Goal: Transaction & Acquisition: Purchase product/service

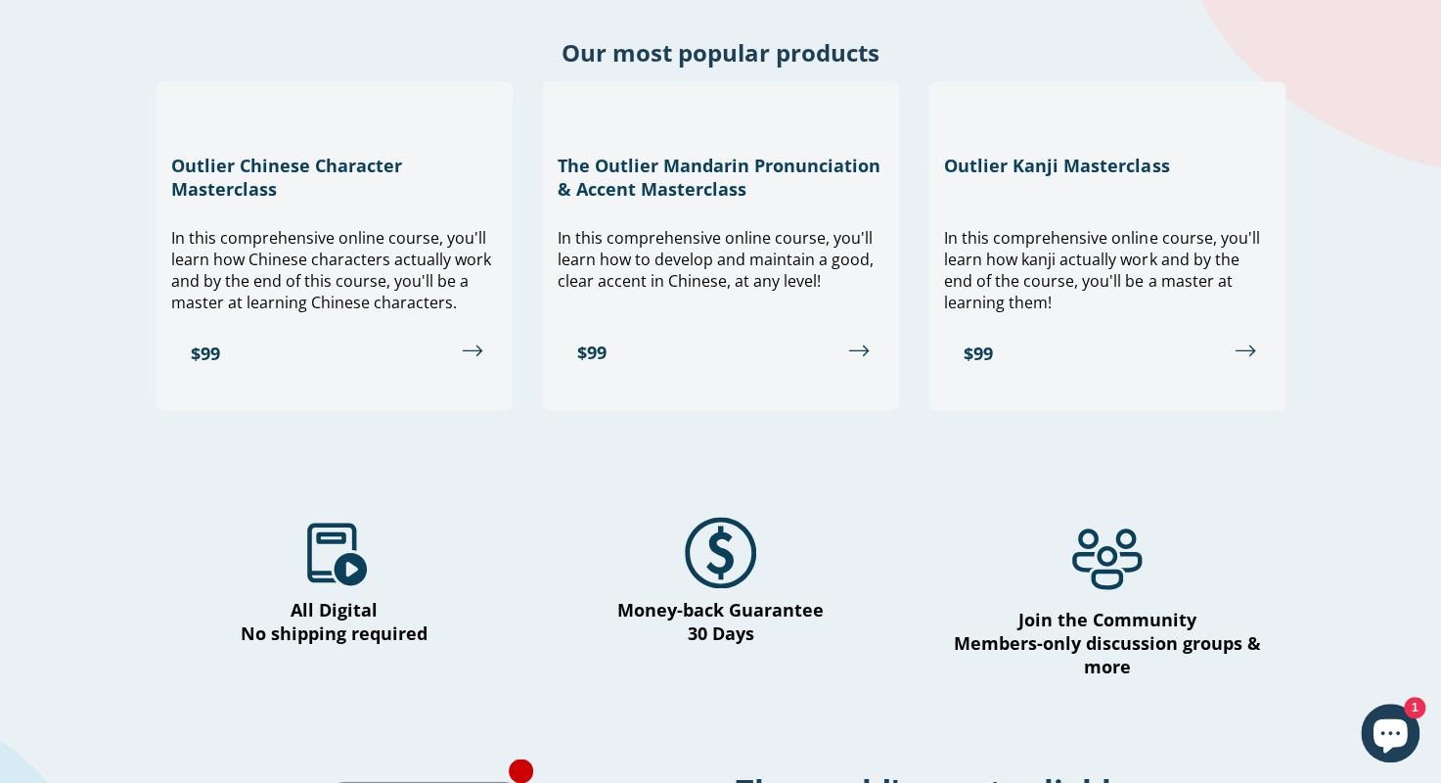
scroll to position [783, 0]
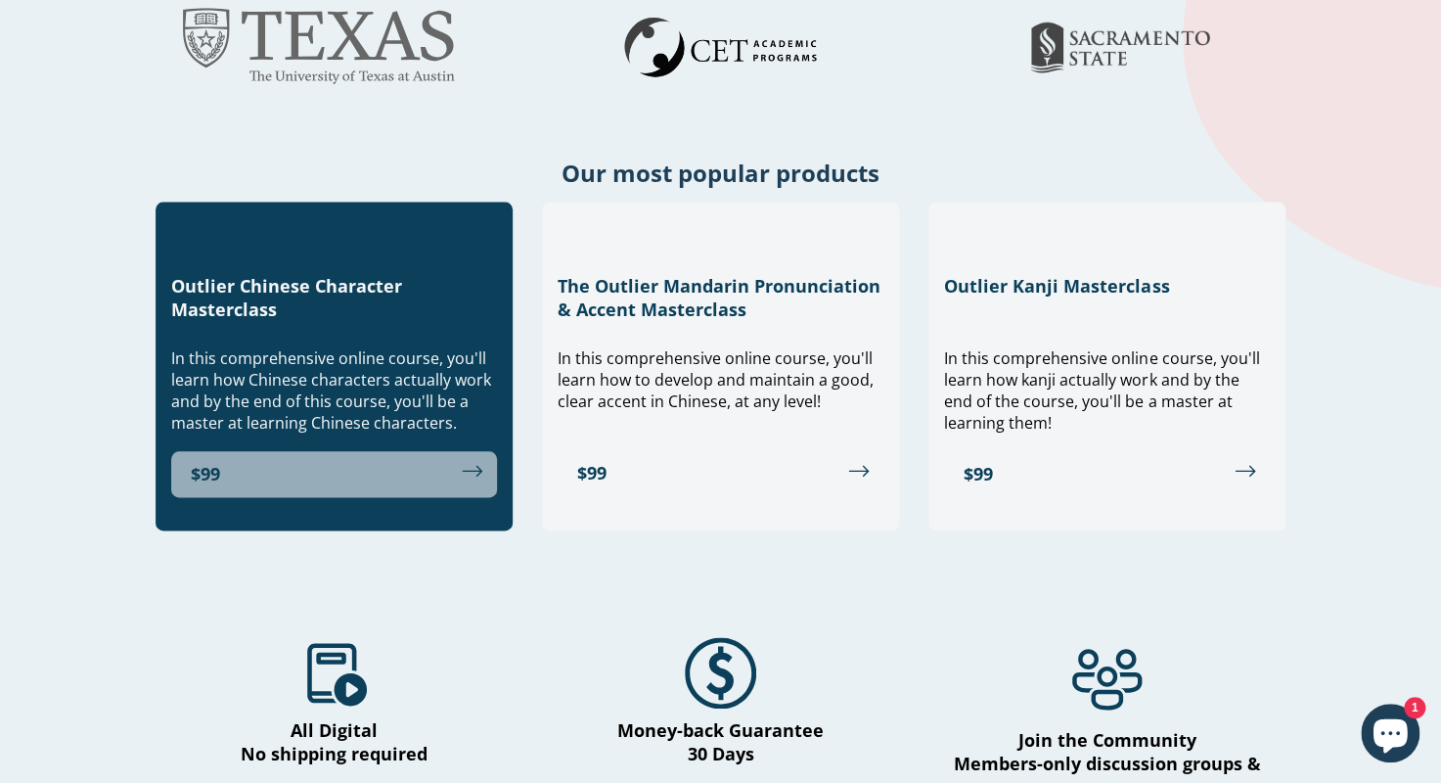
click at [378, 476] on link "$99" at bounding box center [334, 474] width 326 height 46
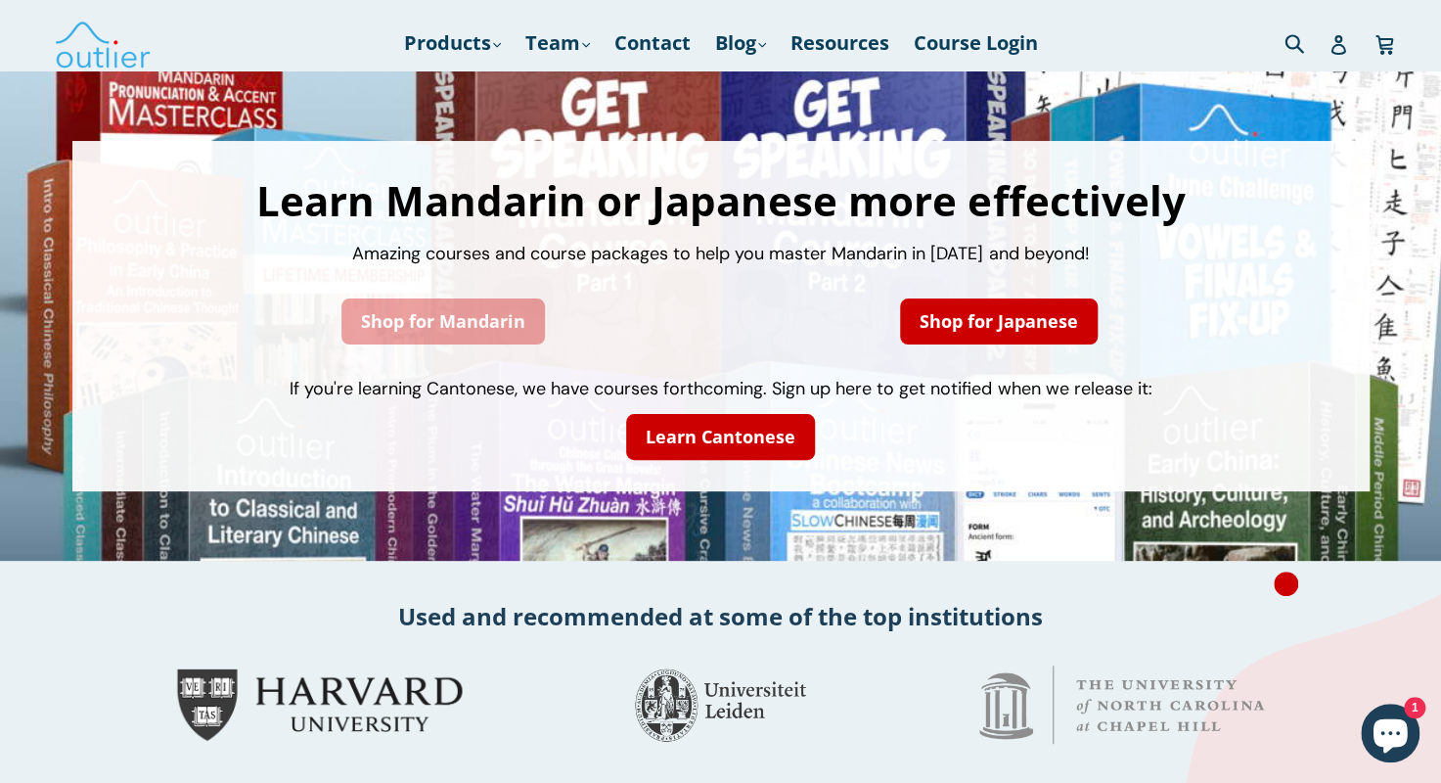
click at [514, 328] on link "Shop for Mandarin" at bounding box center [443, 321] width 204 height 46
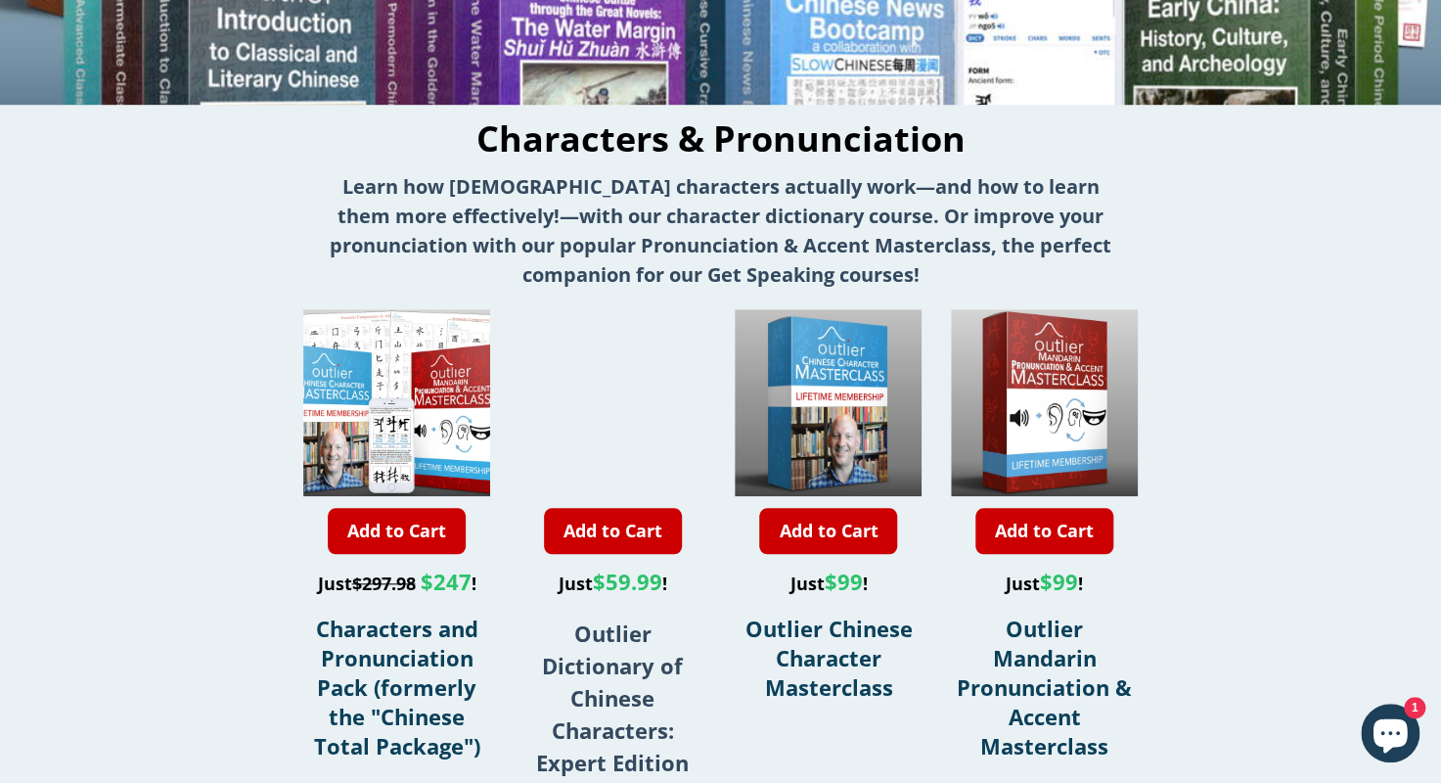
scroll to position [490, 0]
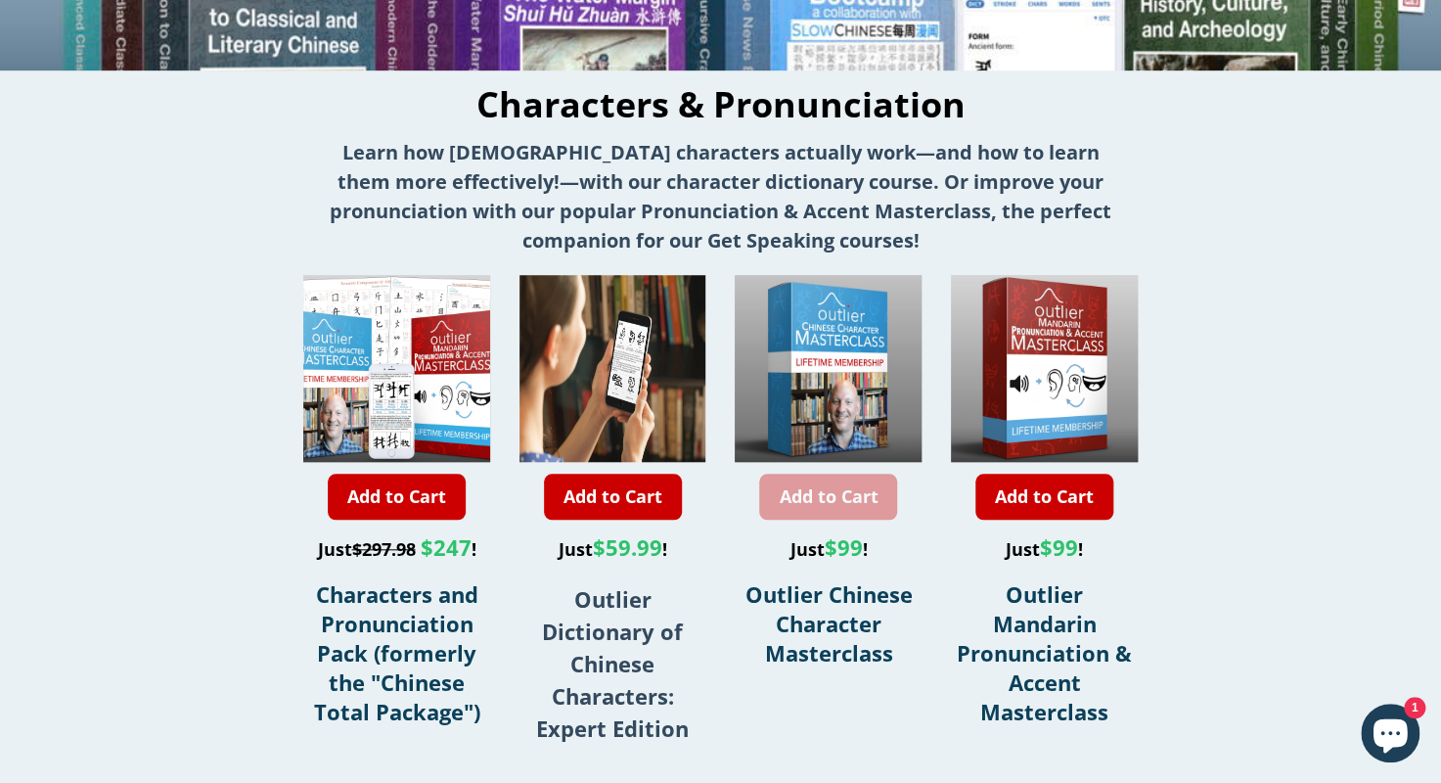
click at [855, 504] on link "Add to Cart" at bounding box center [828, 497] width 138 height 46
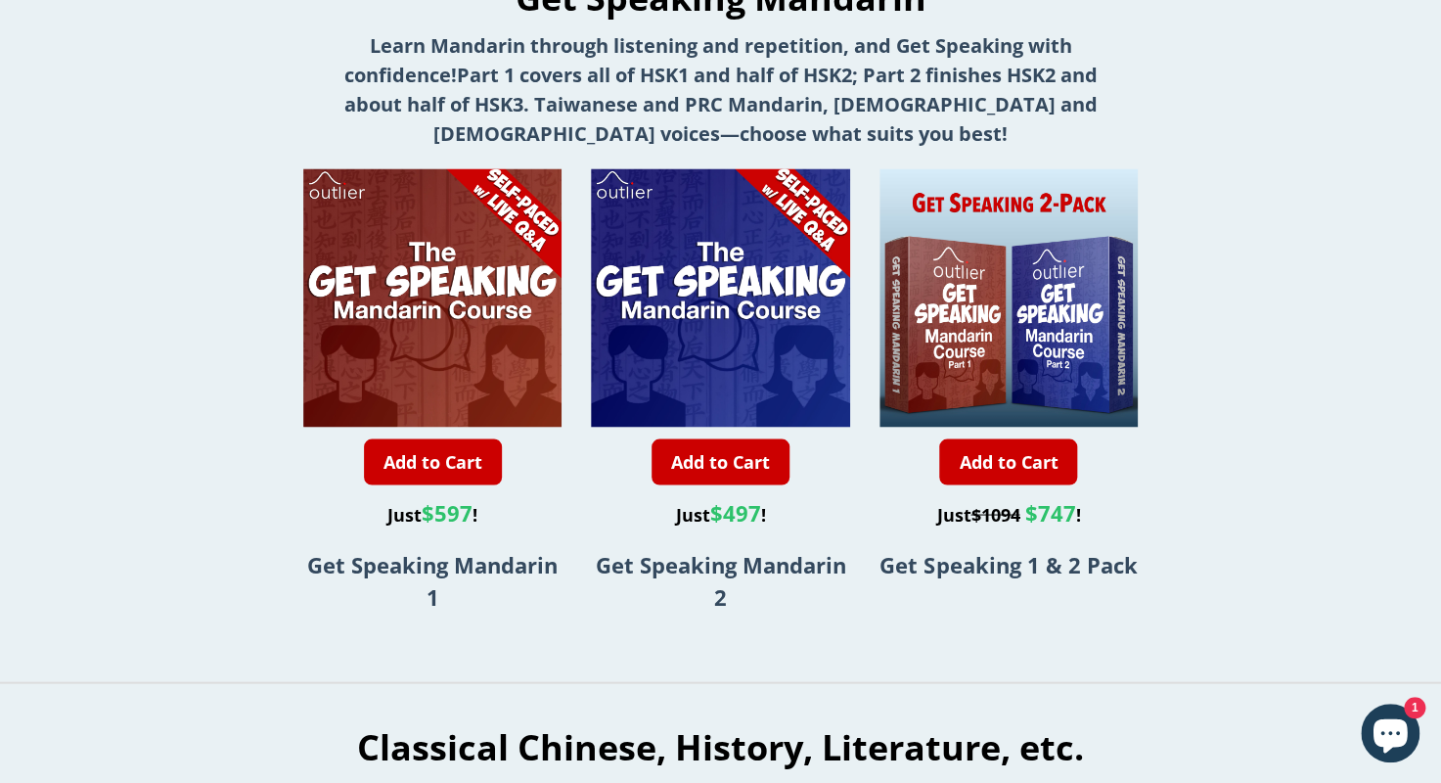
scroll to position [1077, 0]
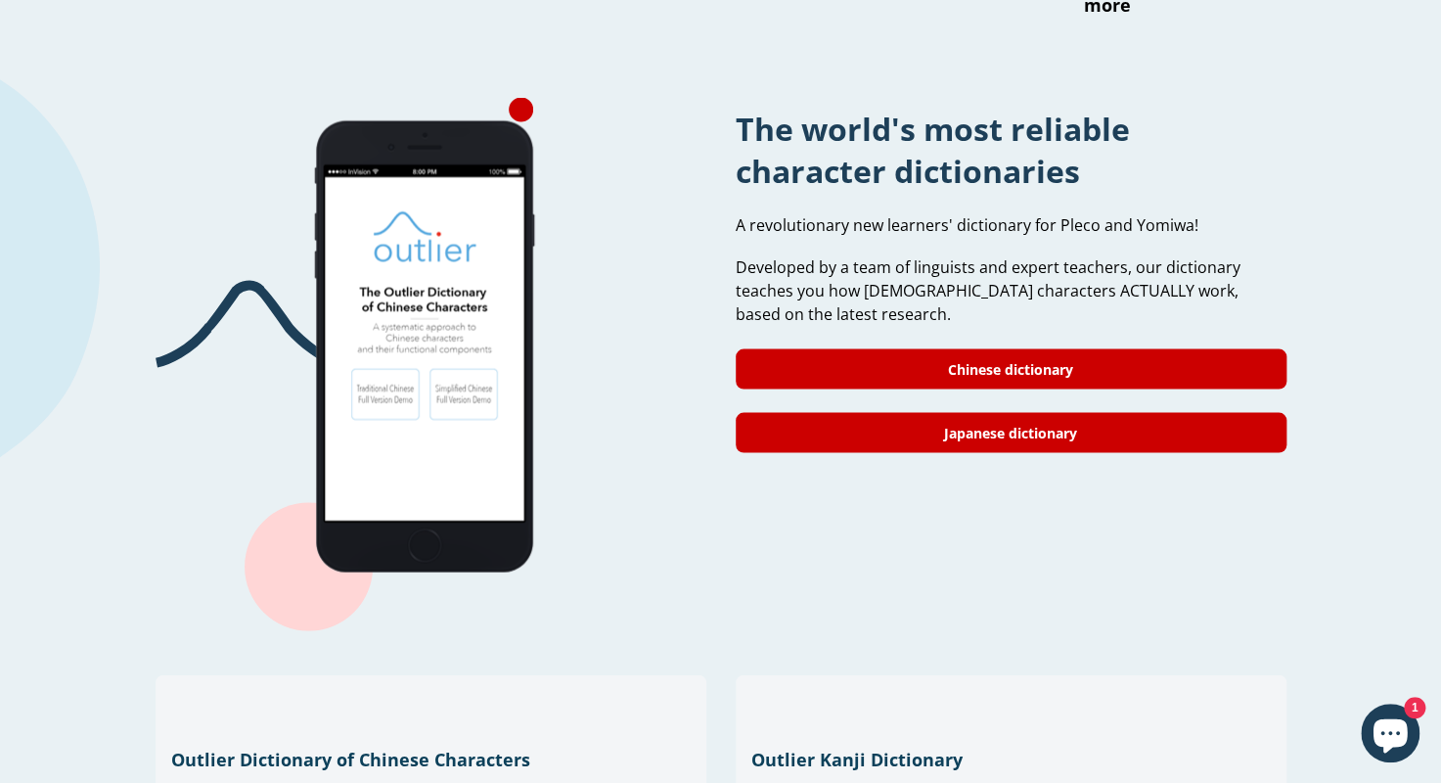
scroll to position [1565, 0]
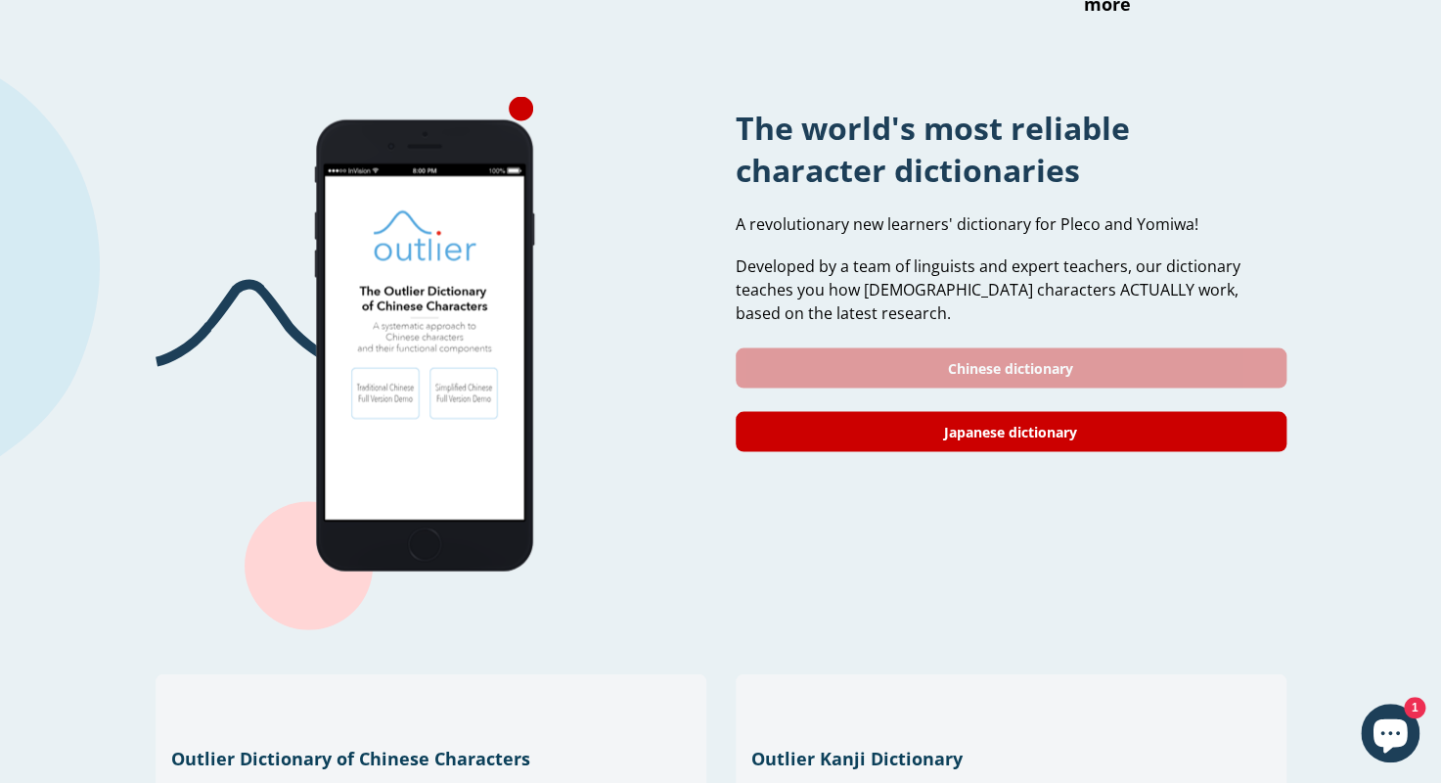
click at [954, 353] on link "Chinese dictionary" at bounding box center [1011, 367] width 551 height 40
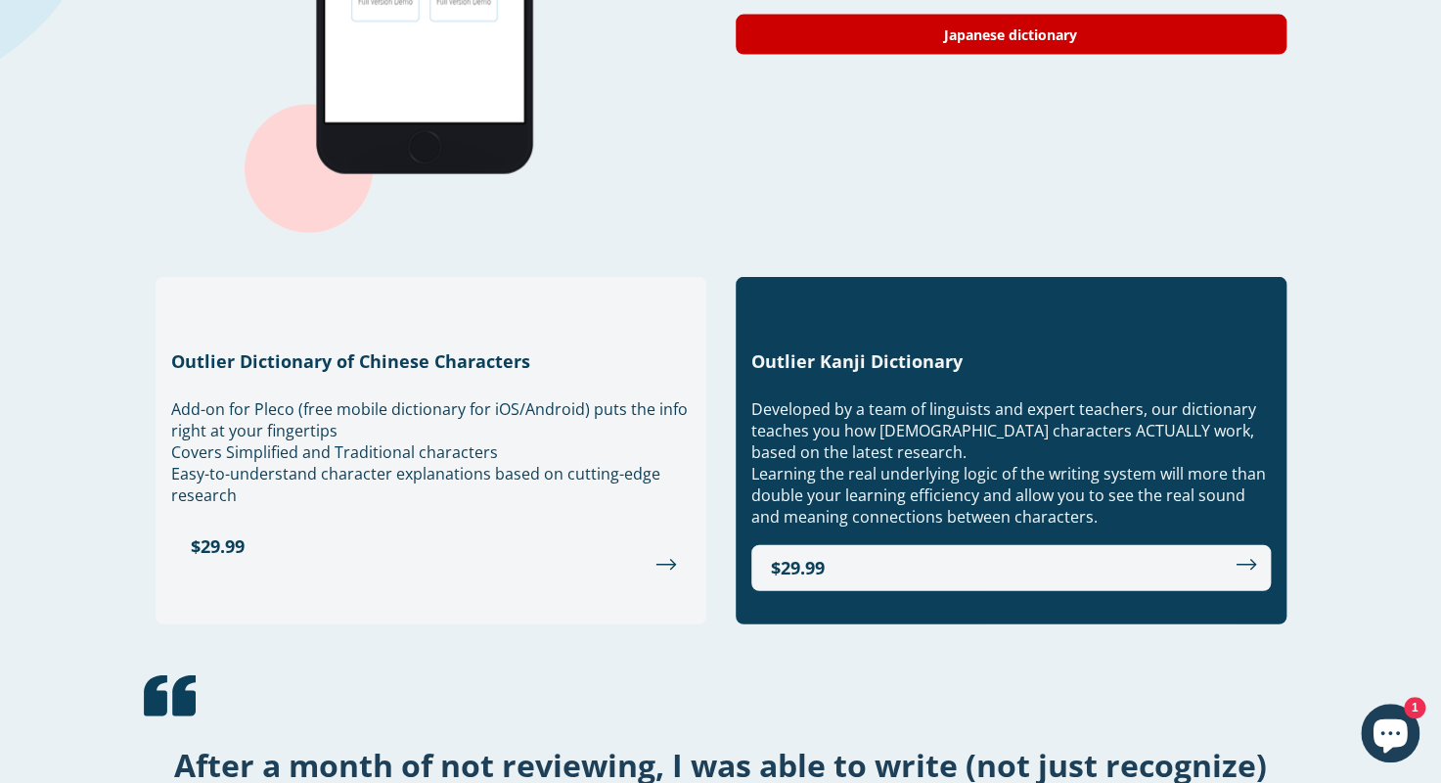
scroll to position [1927, 0]
